Goal: Information Seeking & Learning: Learn about a topic

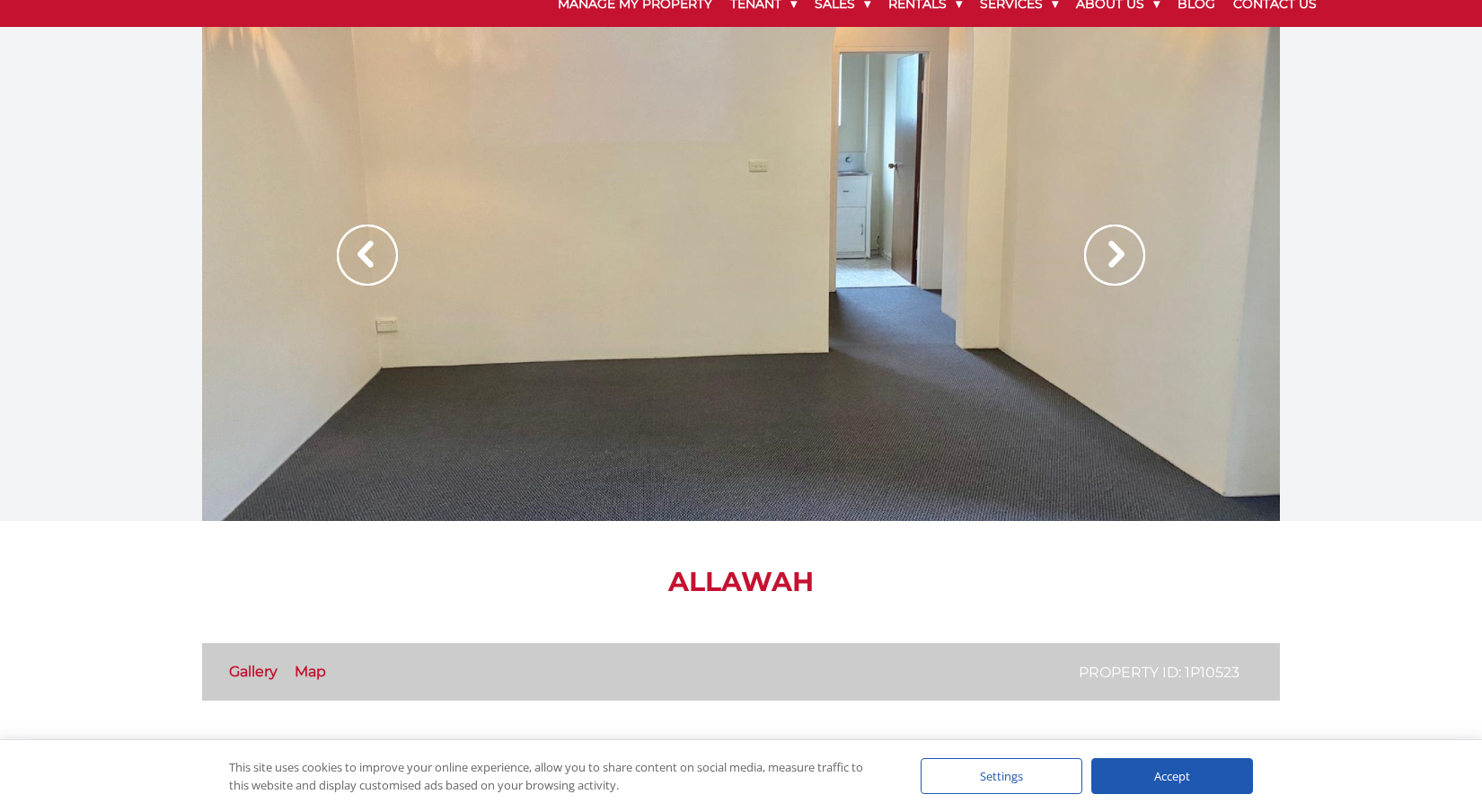
scroll to position [71, 0]
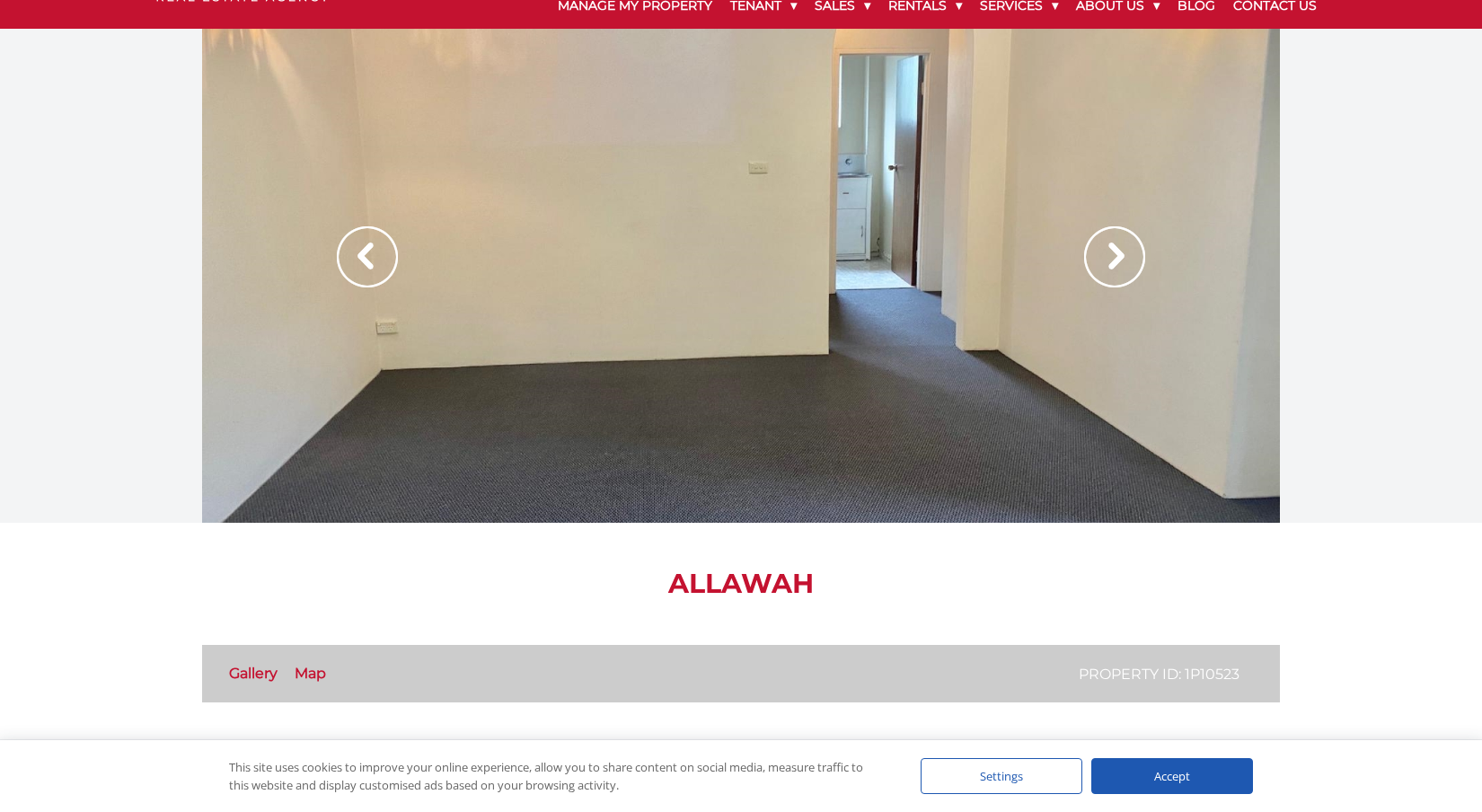
click at [1116, 241] on img at bounding box center [1114, 257] width 61 height 61
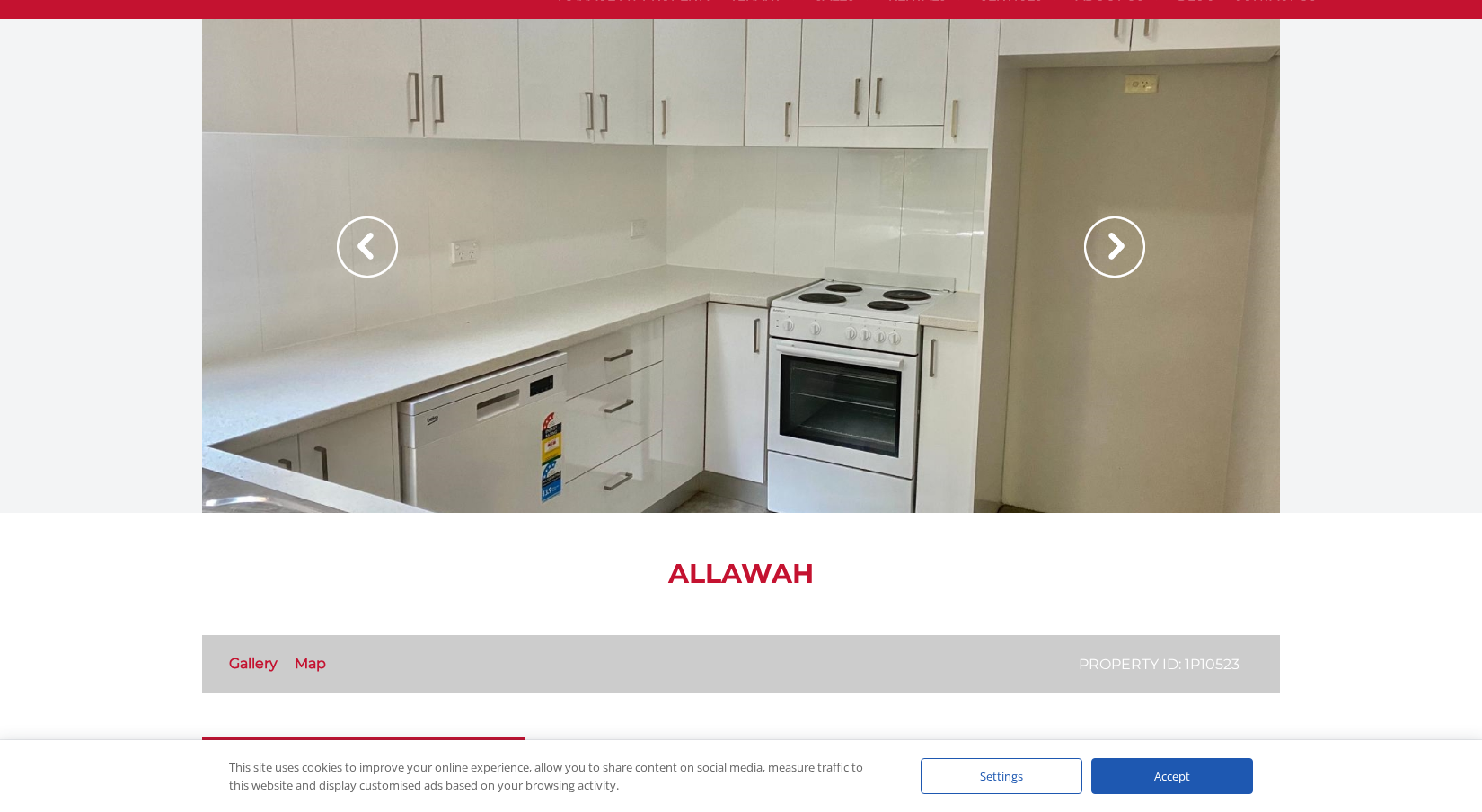
scroll to position [84, 0]
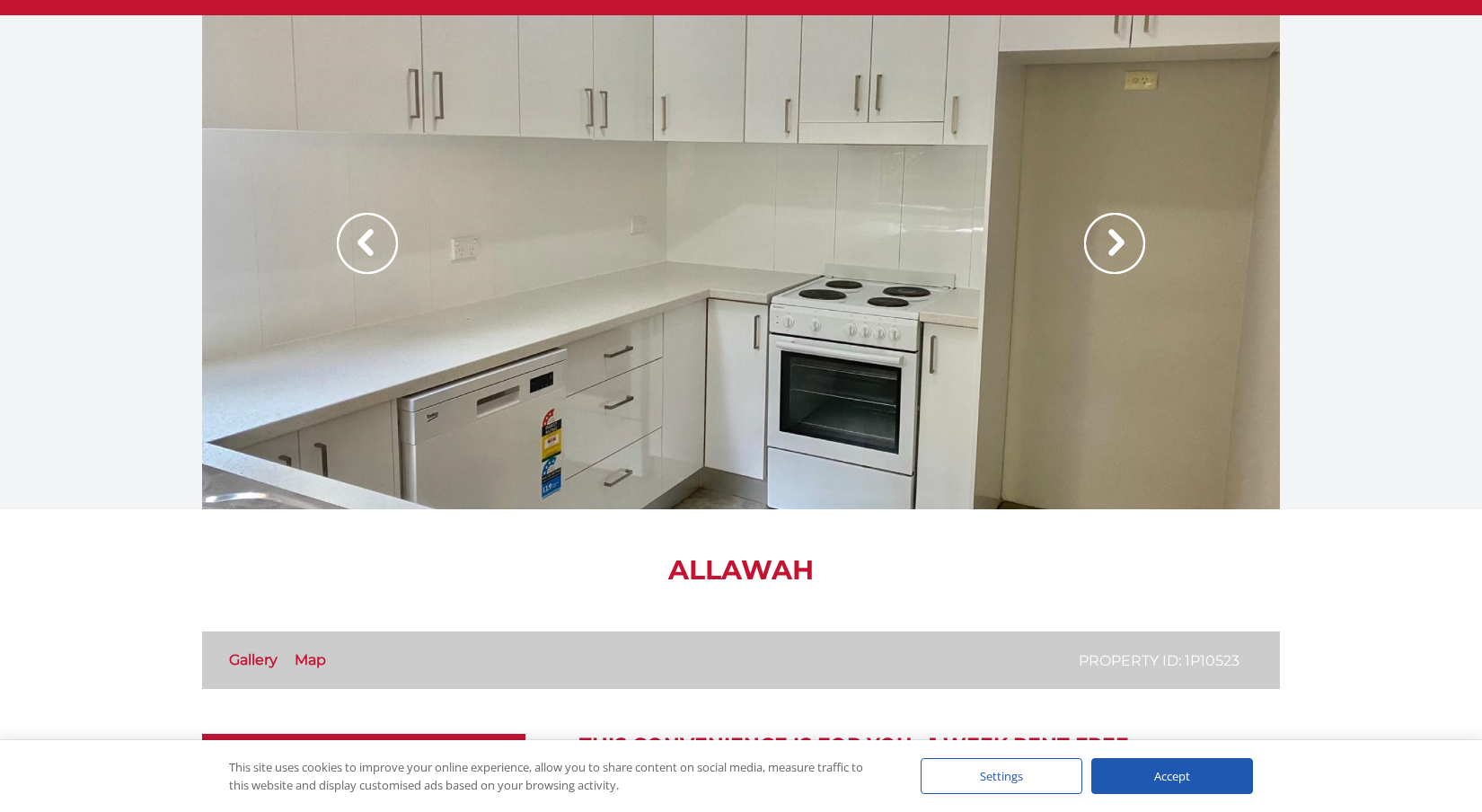
click at [1112, 248] on img at bounding box center [1114, 243] width 61 height 61
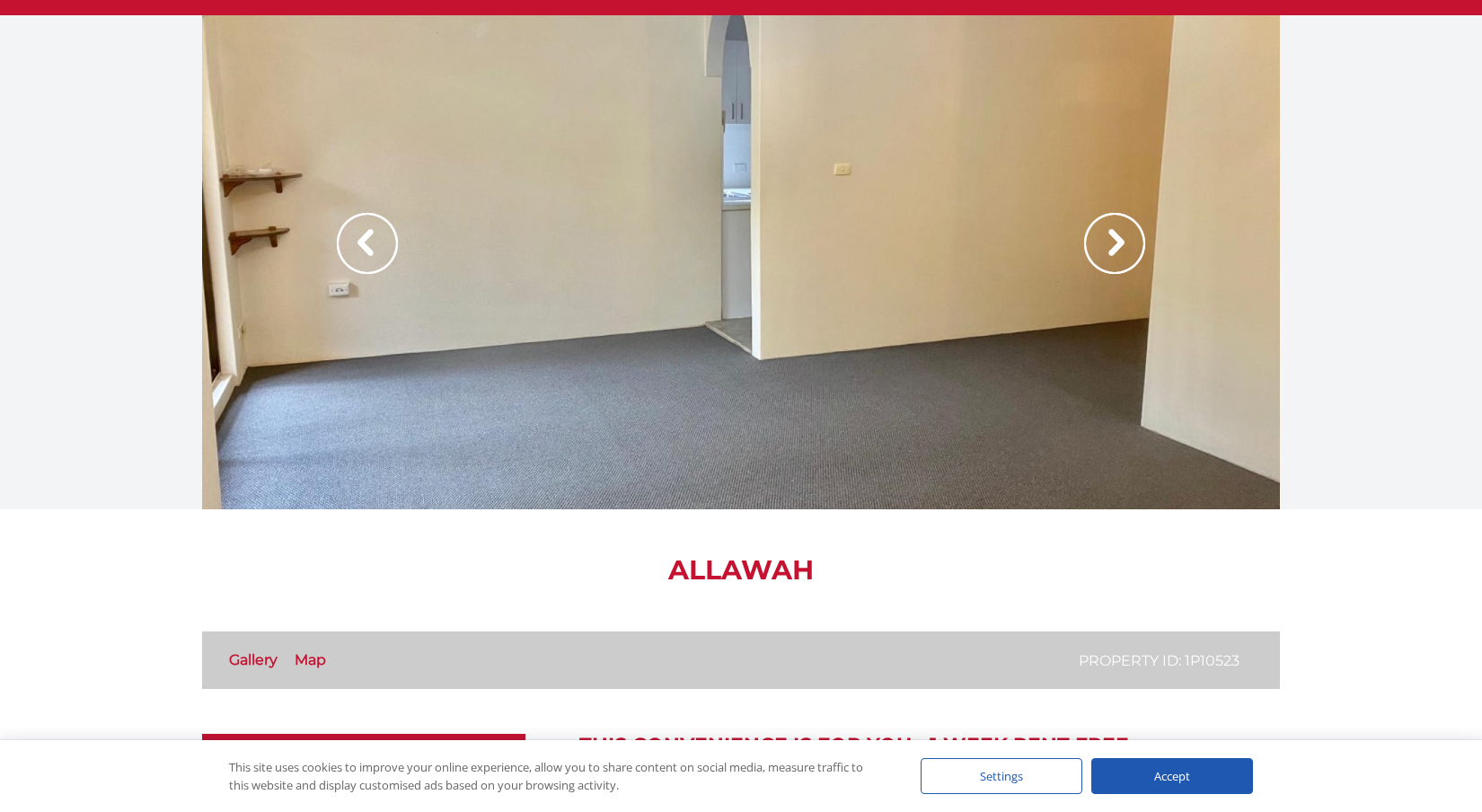
click at [1112, 248] on img at bounding box center [1114, 243] width 61 height 61
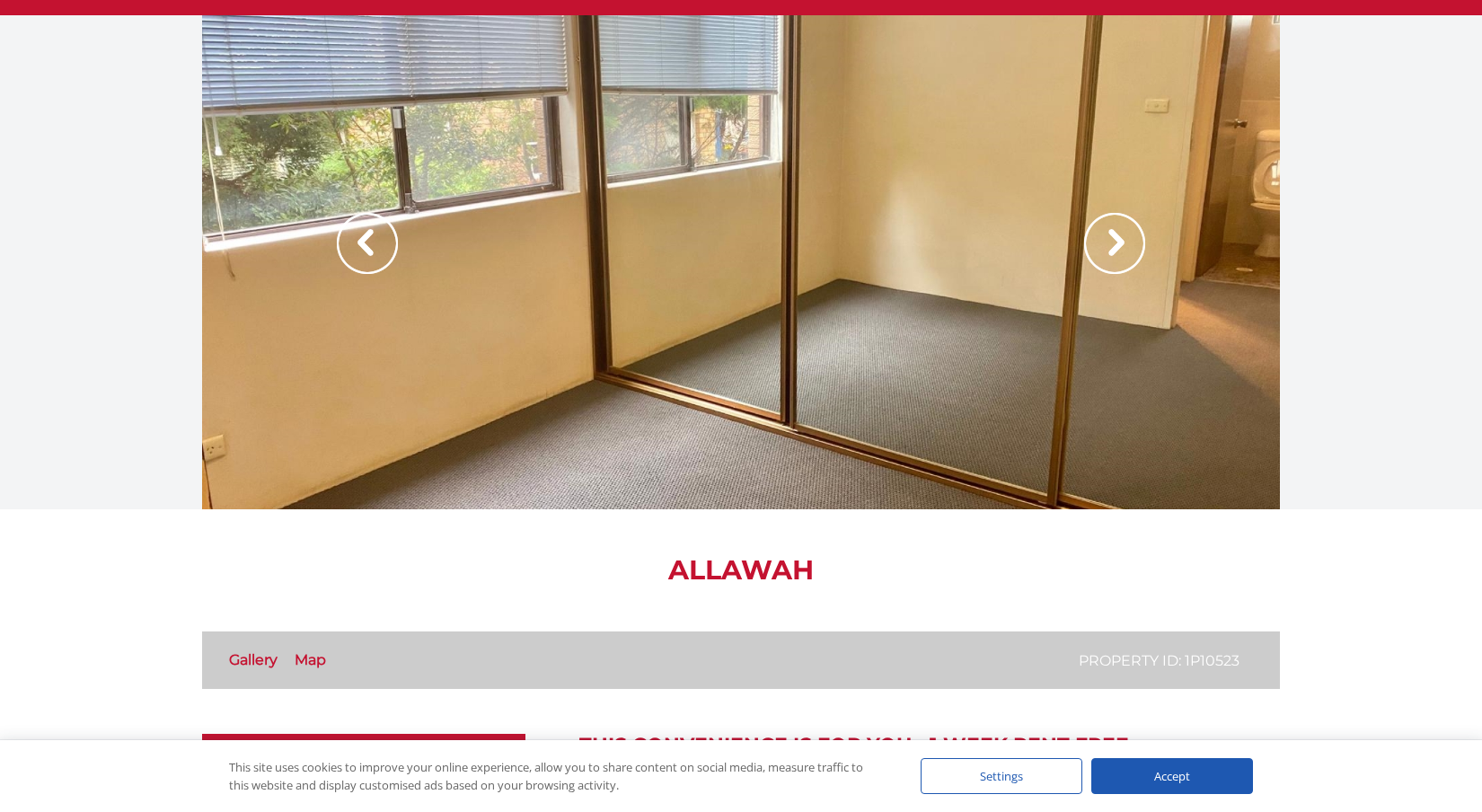
click at [1112, 248] on img at bounding box center [1114, 243] width 61 height 61
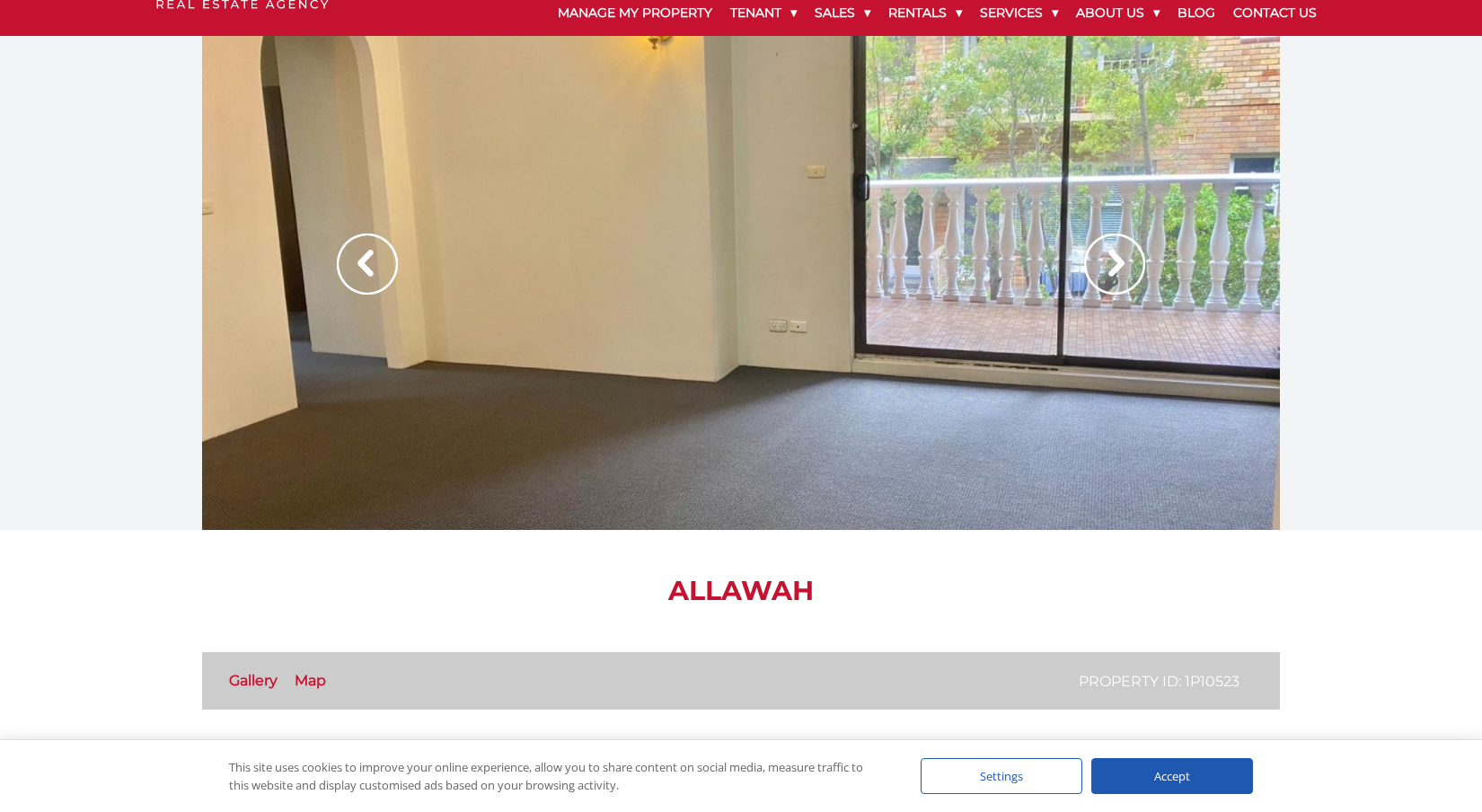
scroll to position [0, 0]
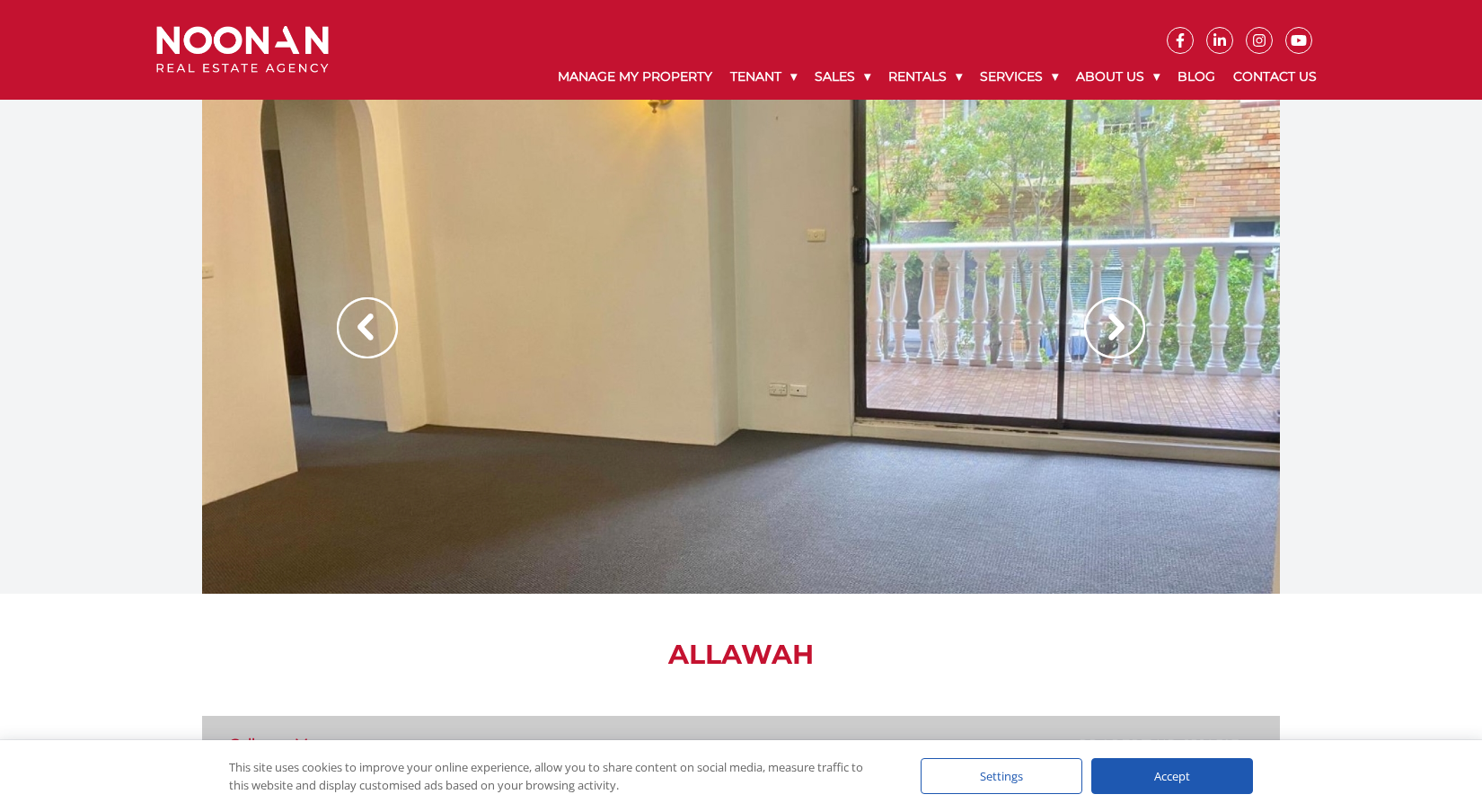
click at [1112, 333] on img at bounding box center [1114, 328] width 61 height 61
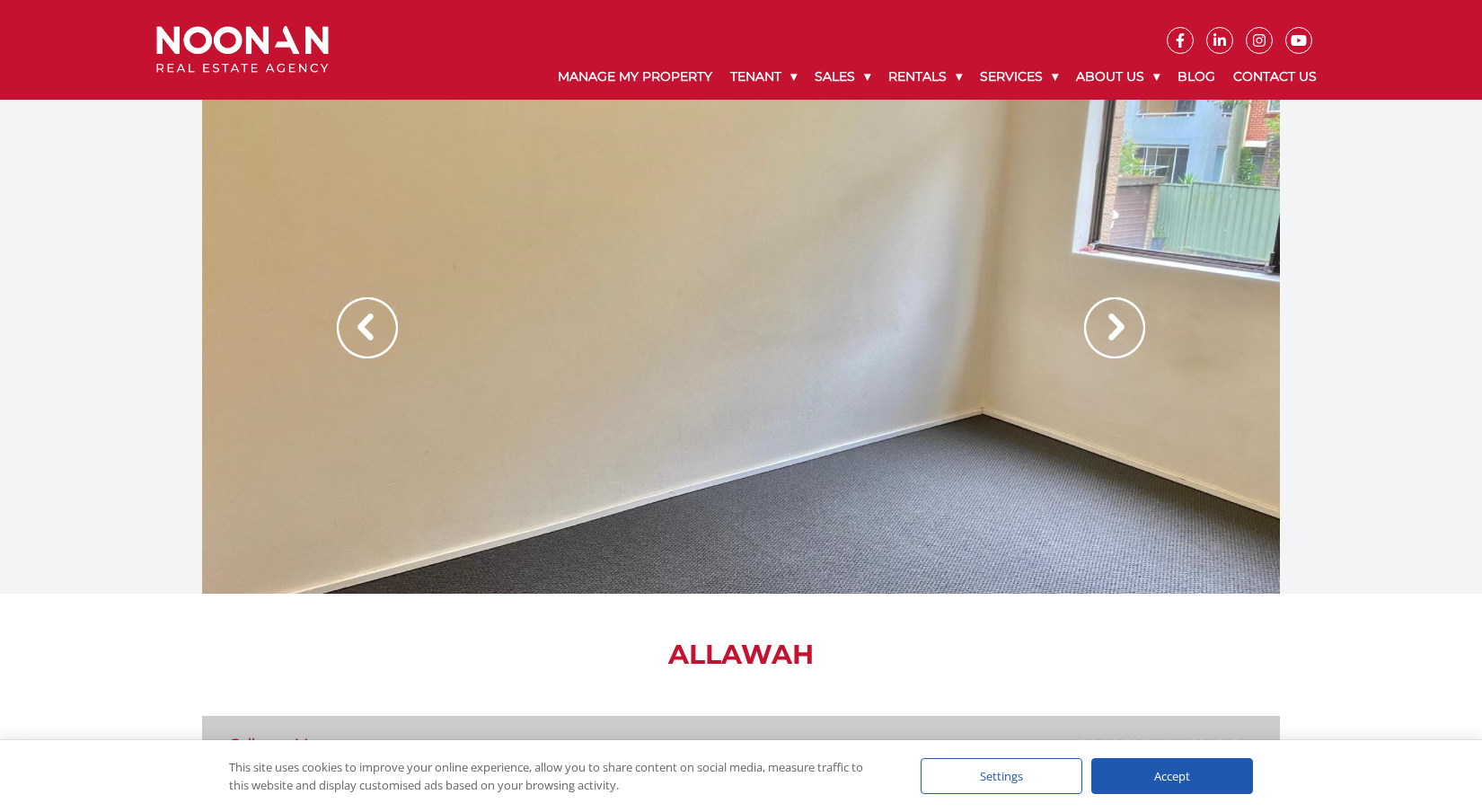
click at [1119, 322] on img at bounding box center [1114, 328] width 61 height 61
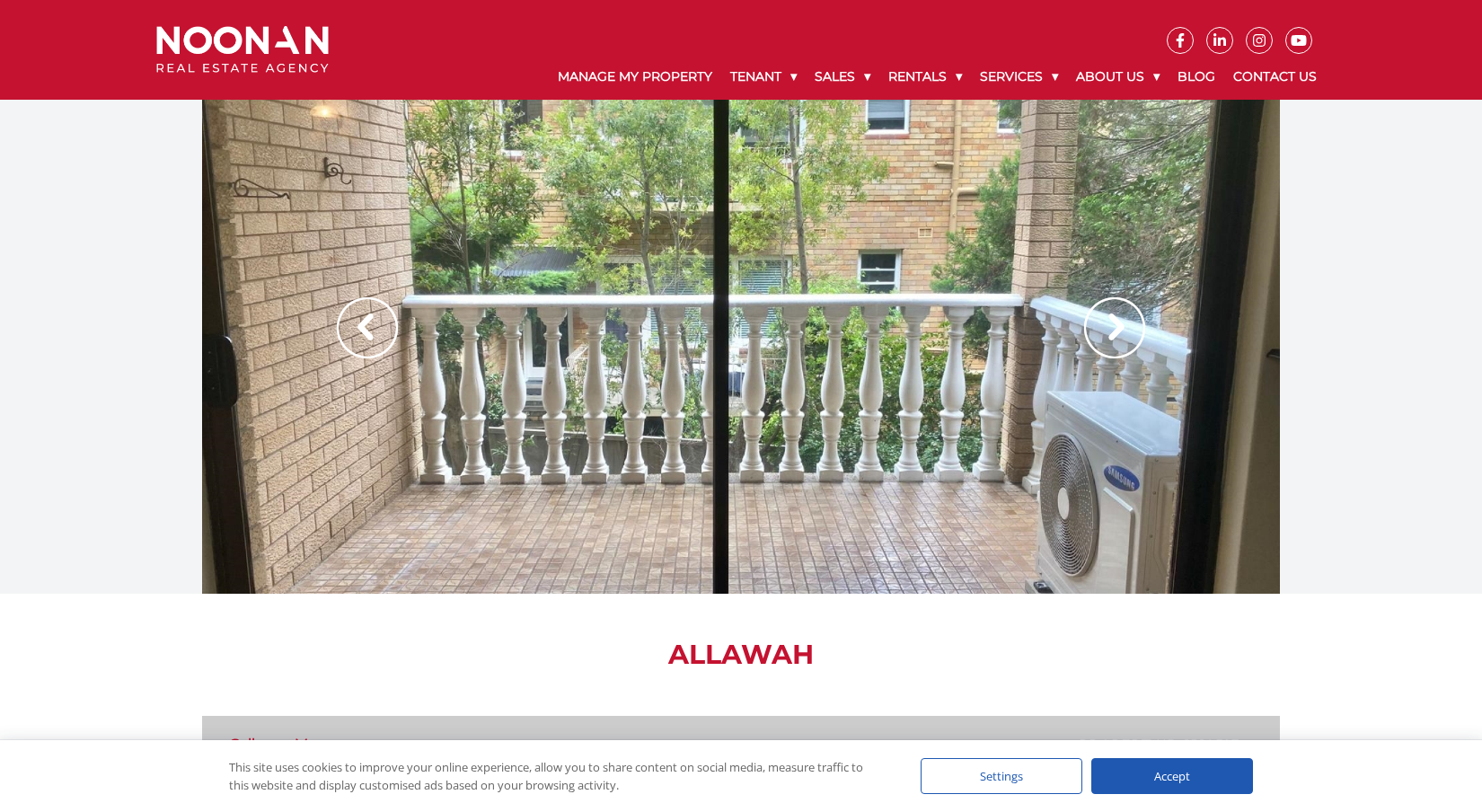
click at [1121, 342] on img at bounding box center [1114, 328] width 61 height 61
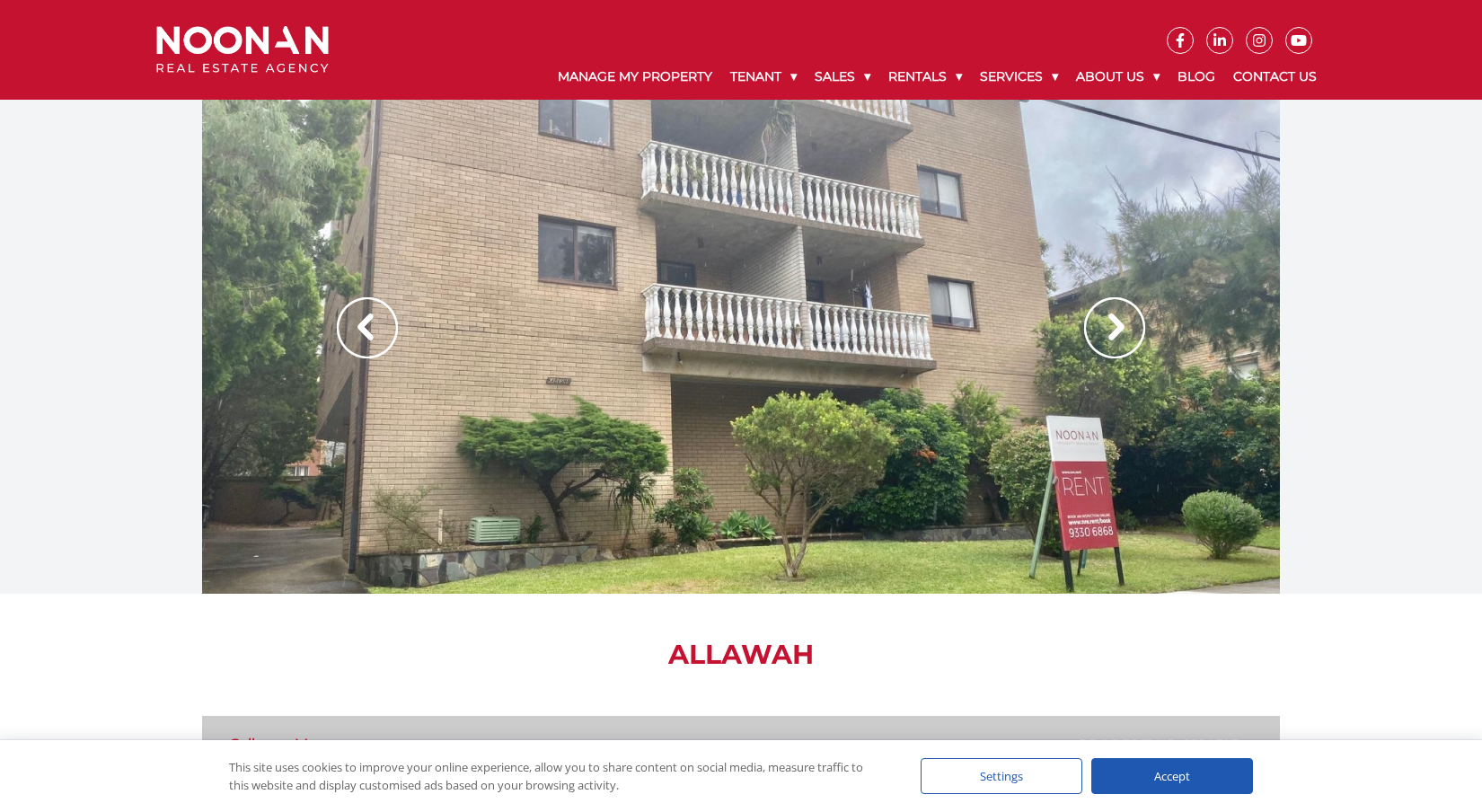
click at [1119, 315] on img at bounding box center [1114, 328] width 61 height 61
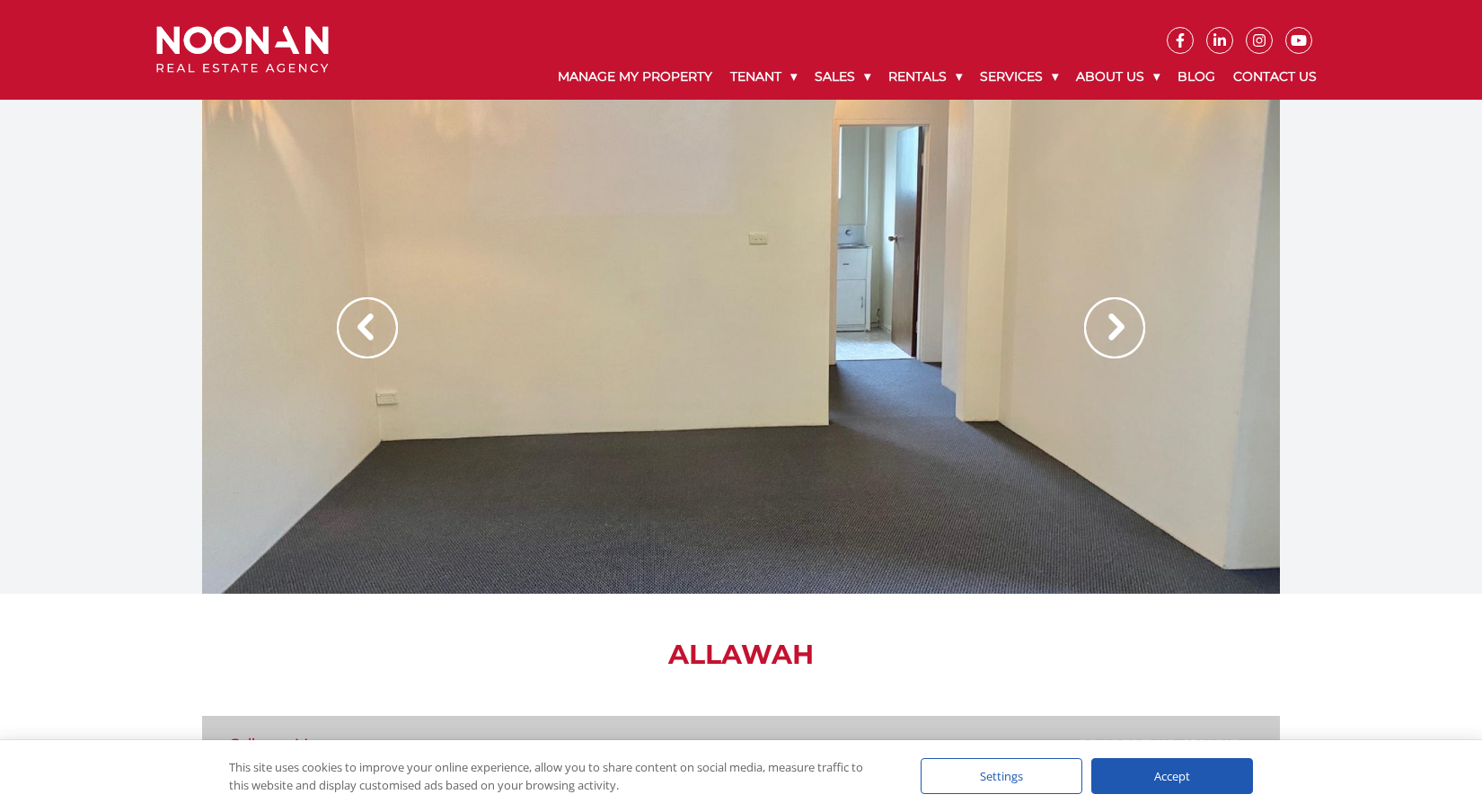
click at [1118, 311] on img at bounding box center [1114, 328] width 61 height 61
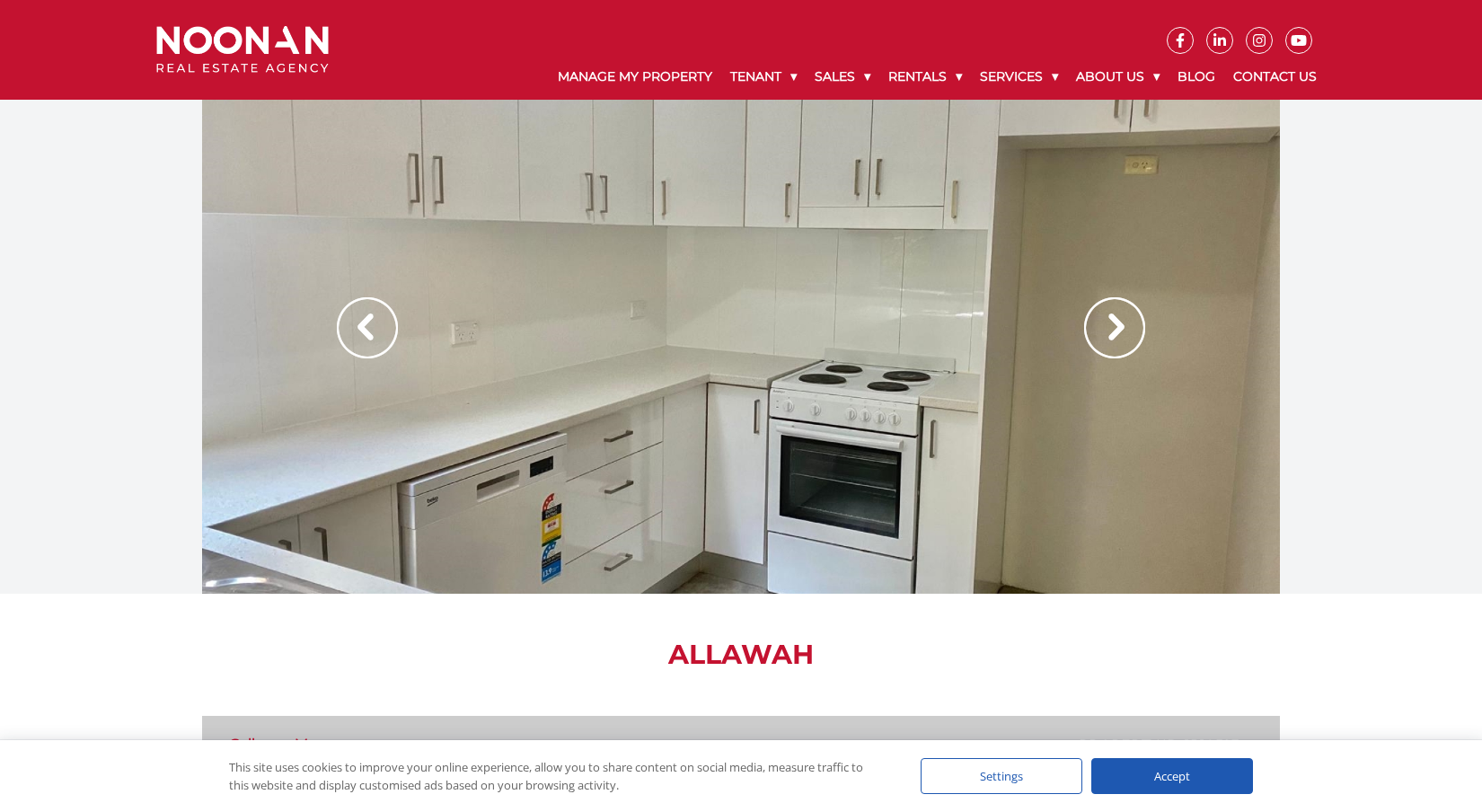
click at [1118, 311] on img at bounding box center [1114, 328] width 61 height 61
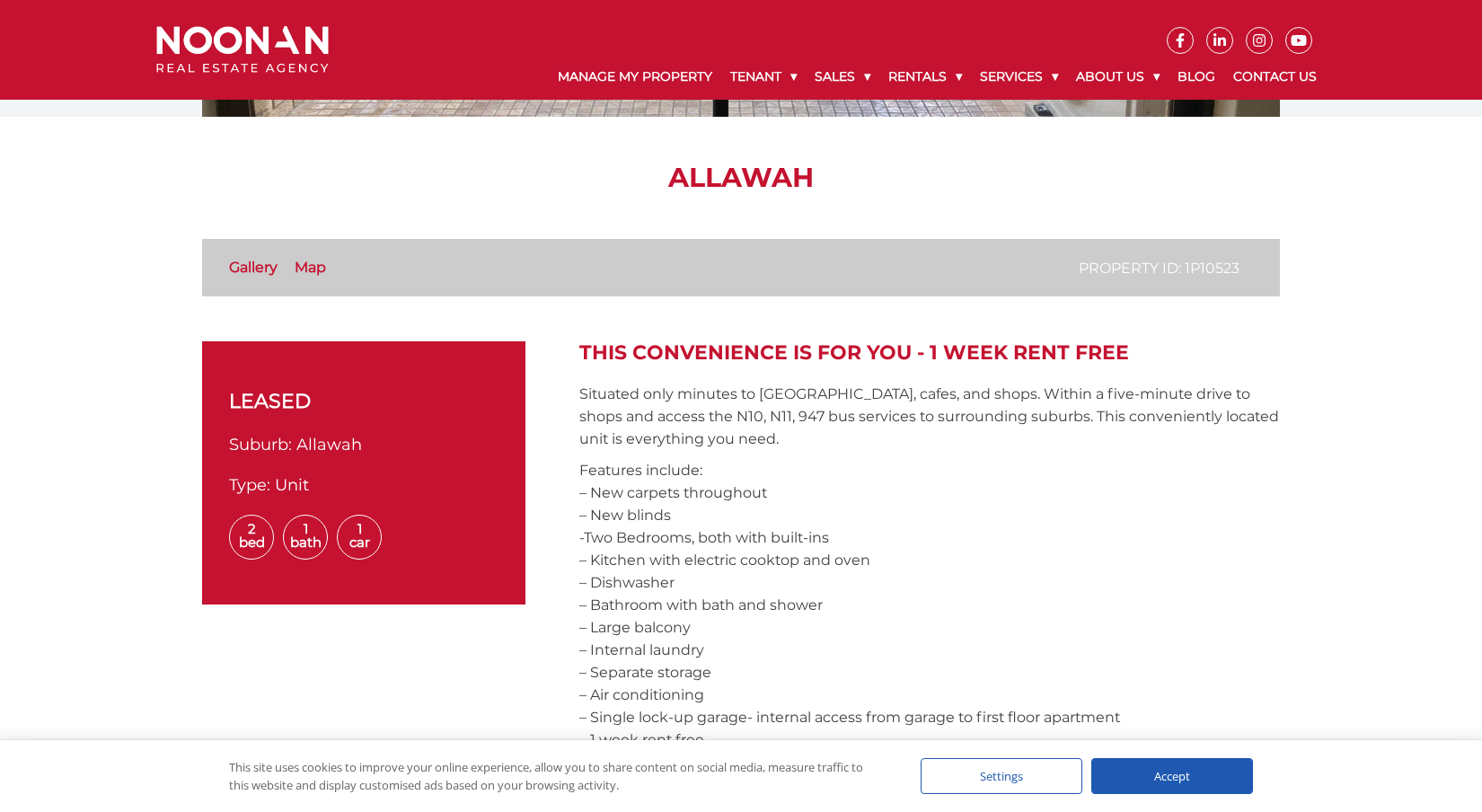
scroll to position [427, 0]
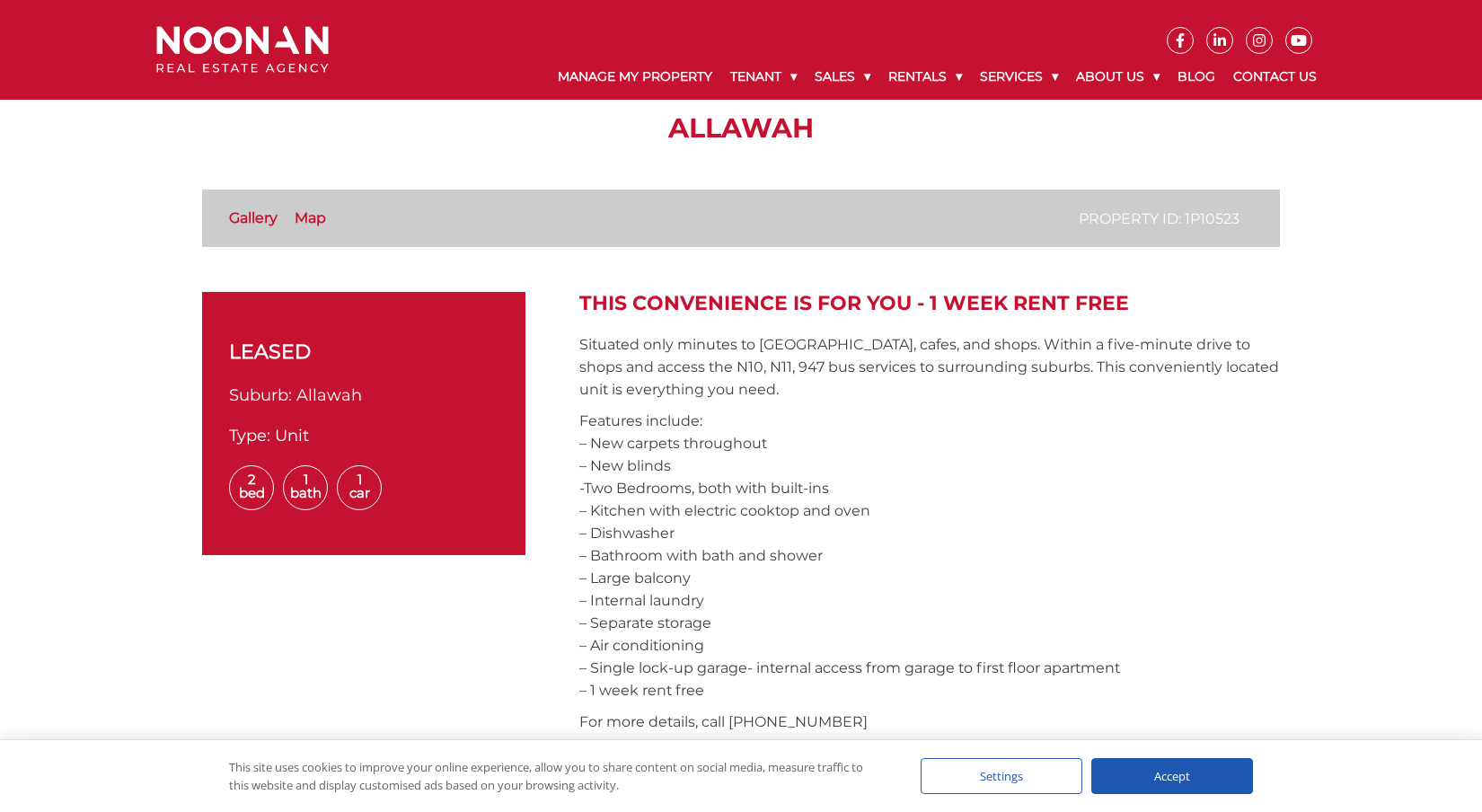
click at [1226, 774] on div "Accept" at bounding box center [1172, 775] width 162 height 36
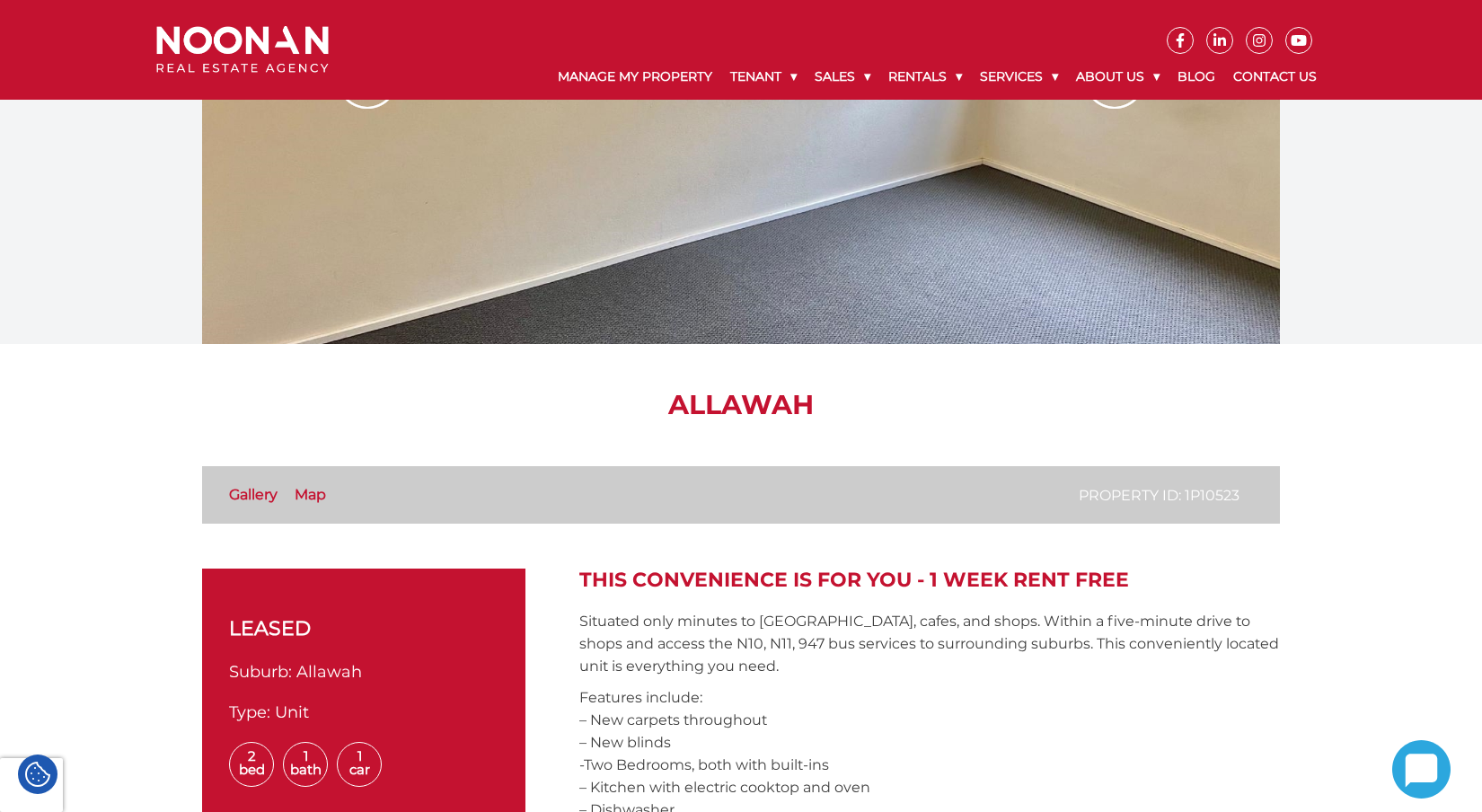
scroll to position [0, 0]
